Goal: Task Accomplishment & Management: Use online tool/utility

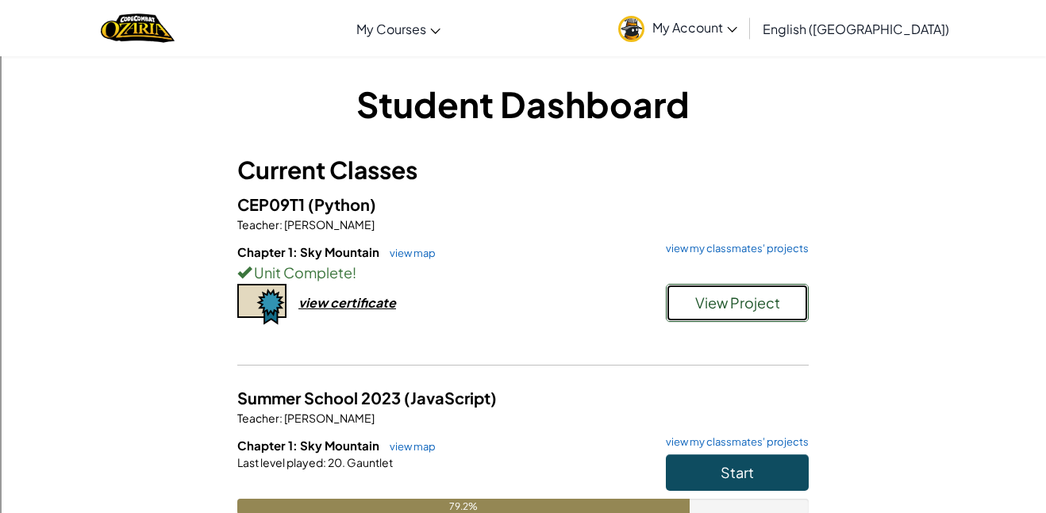
click at [719, 300] on span "View Project" at bounding box center [737, 303] width 85 height 18
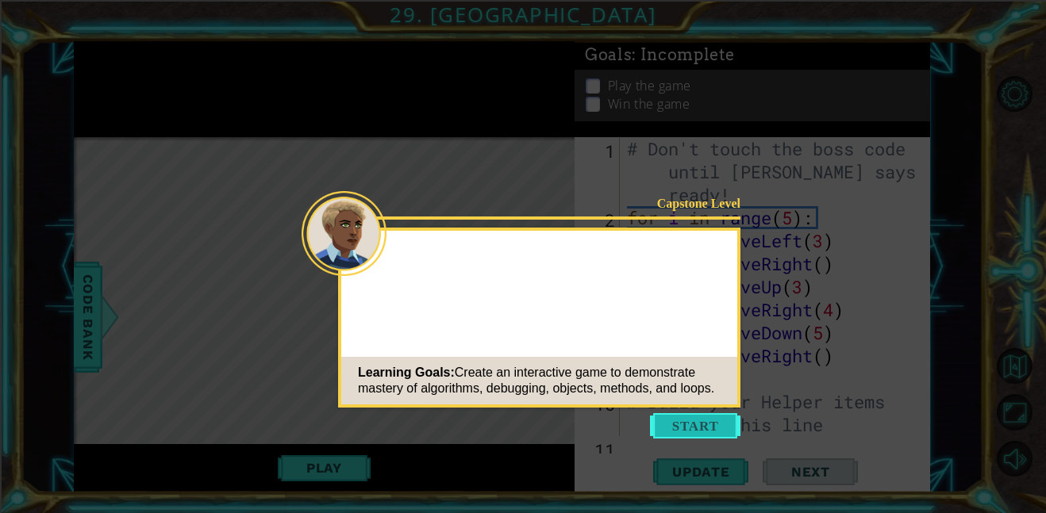
click at [693, 428] on button "Start" at bounding box center [695, 425] width 90 height 25
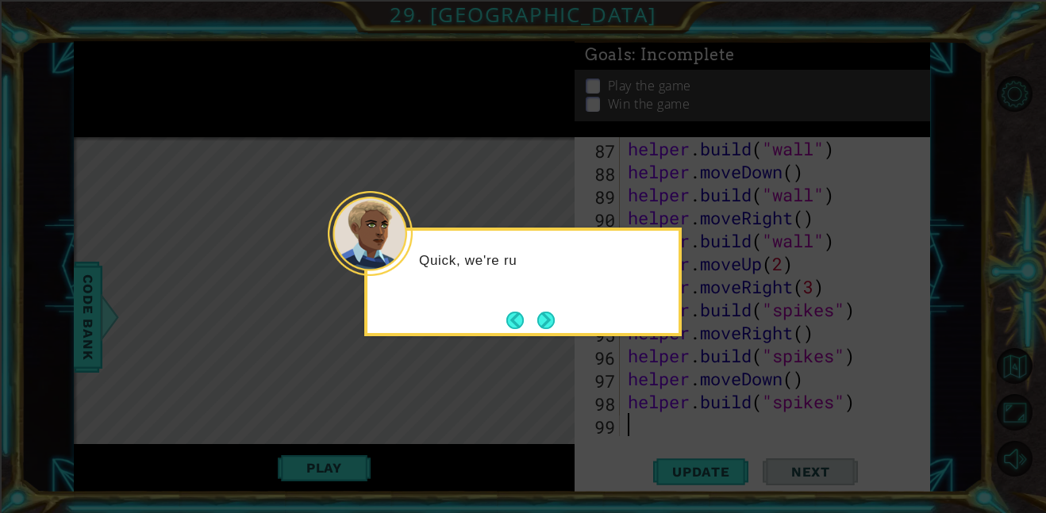
scroll to position [2047, 0]
click at [537, 323] on button "Next" at bounding box center [545, 320] width 17 height 17
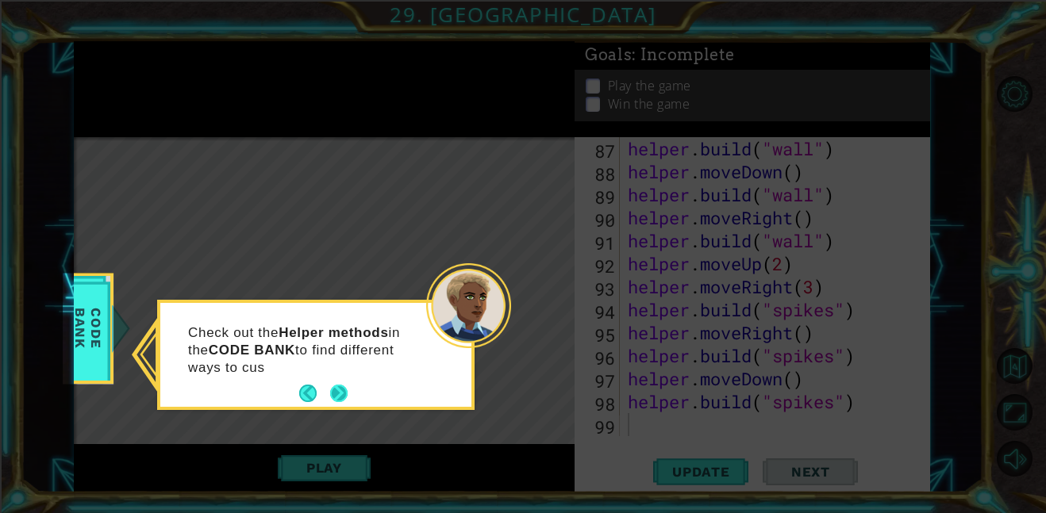
click at [340, 393] on button "Next" at bounding box center [338, 393] width 17 height 17
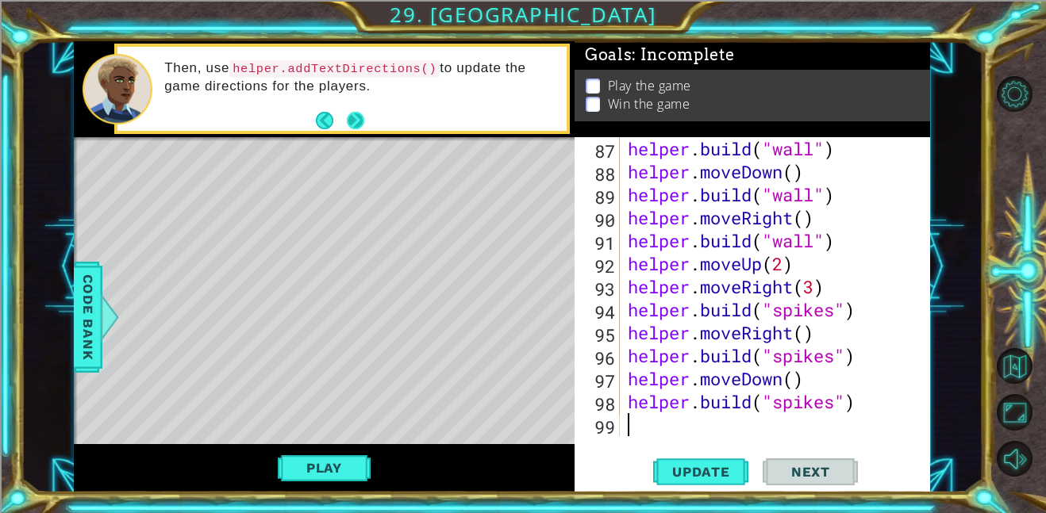
click at [347, 127] on button "Next" at bounding box center [355, 120] width 17 height 17
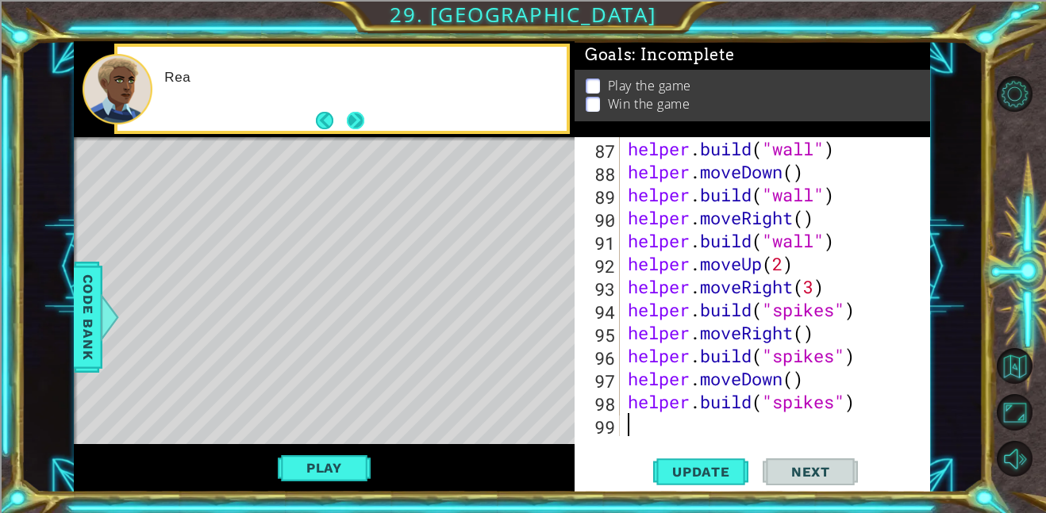
click at [363, 127] on button "Next" at bounding box center [355, 120] width 17 height 17
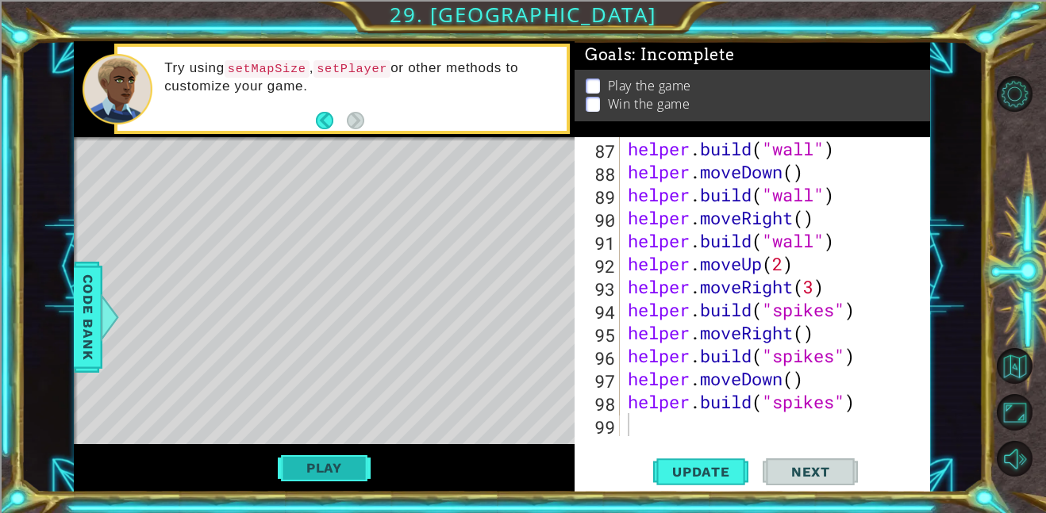
click at [334, 469] on button "Play" at bounding box center [324, 468] width 93 height 30
